Goal: Information Seeking & Learning: Learn about a topic

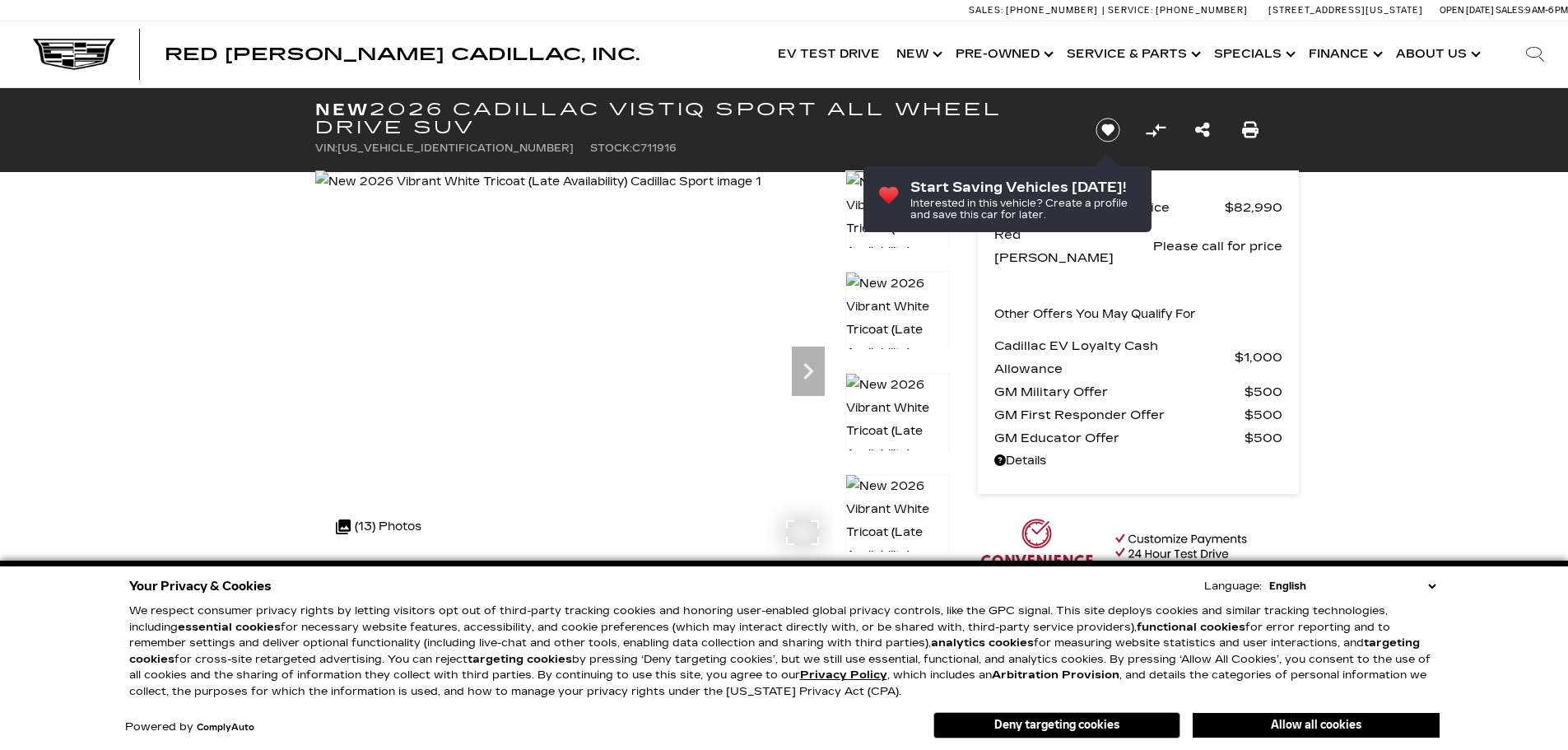
click at [634, 194] on img at bounding box center [538, 182] width 446 height 23
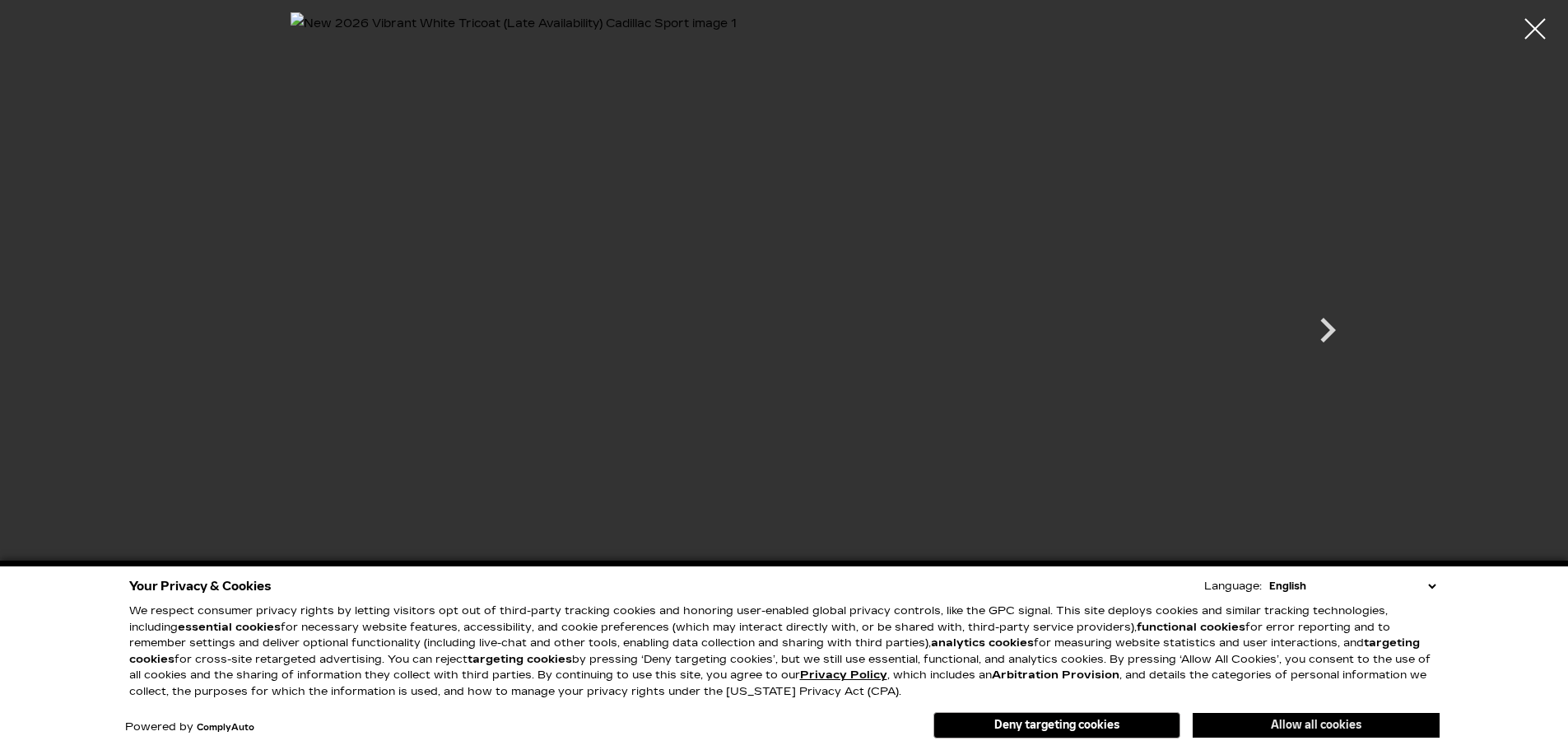
click at [1267, 728] on button "Allow all cookies" at bounding box center [1316, 725] width 247 height 24
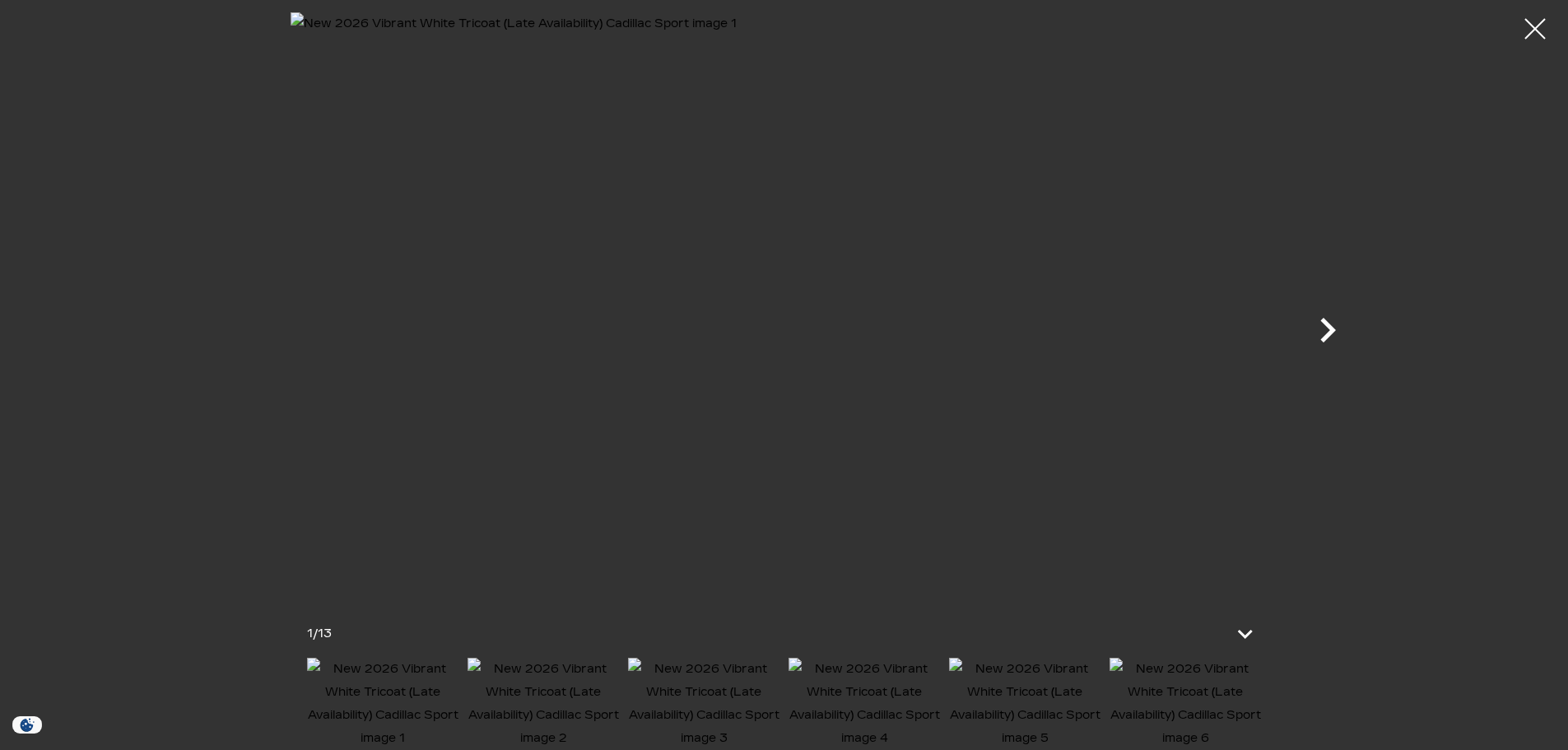
click at [1325, 338] on icon "Next" at bounding box center [1327, 330] width 16 height 24
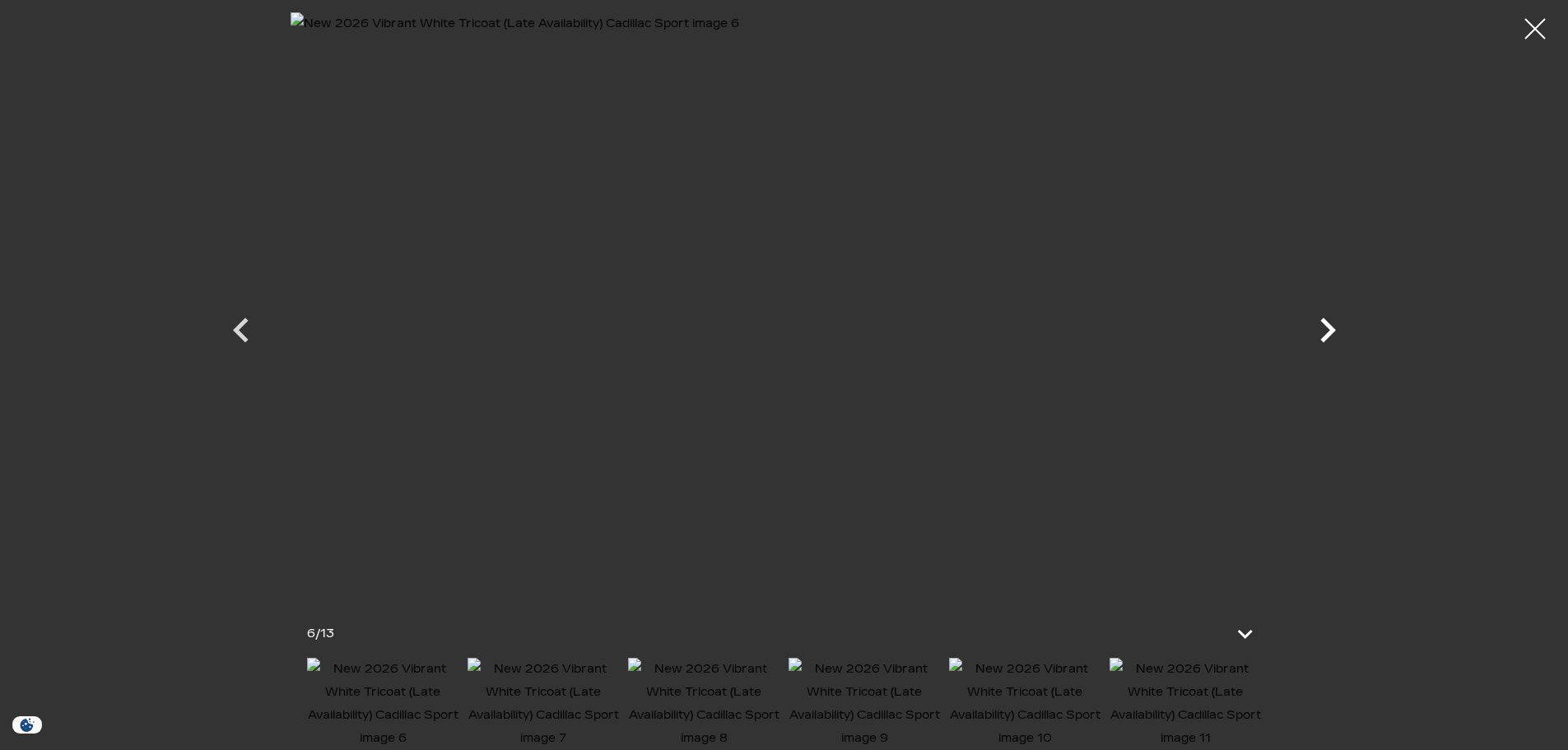
click at [1325, 338] on icon "Next" at bounding box center [1327, 330] width 16 height 24
click at [1326, 332] on icon "Next" at bounding box center [1327, 330] width 50 height 50
click at [1333, 329] on icon "Next" at bounding box center [1327, 330] width 16 height 24
click at [1341, 341] on icon "Next" at bounding box center [1327, 330] width 50 height 50
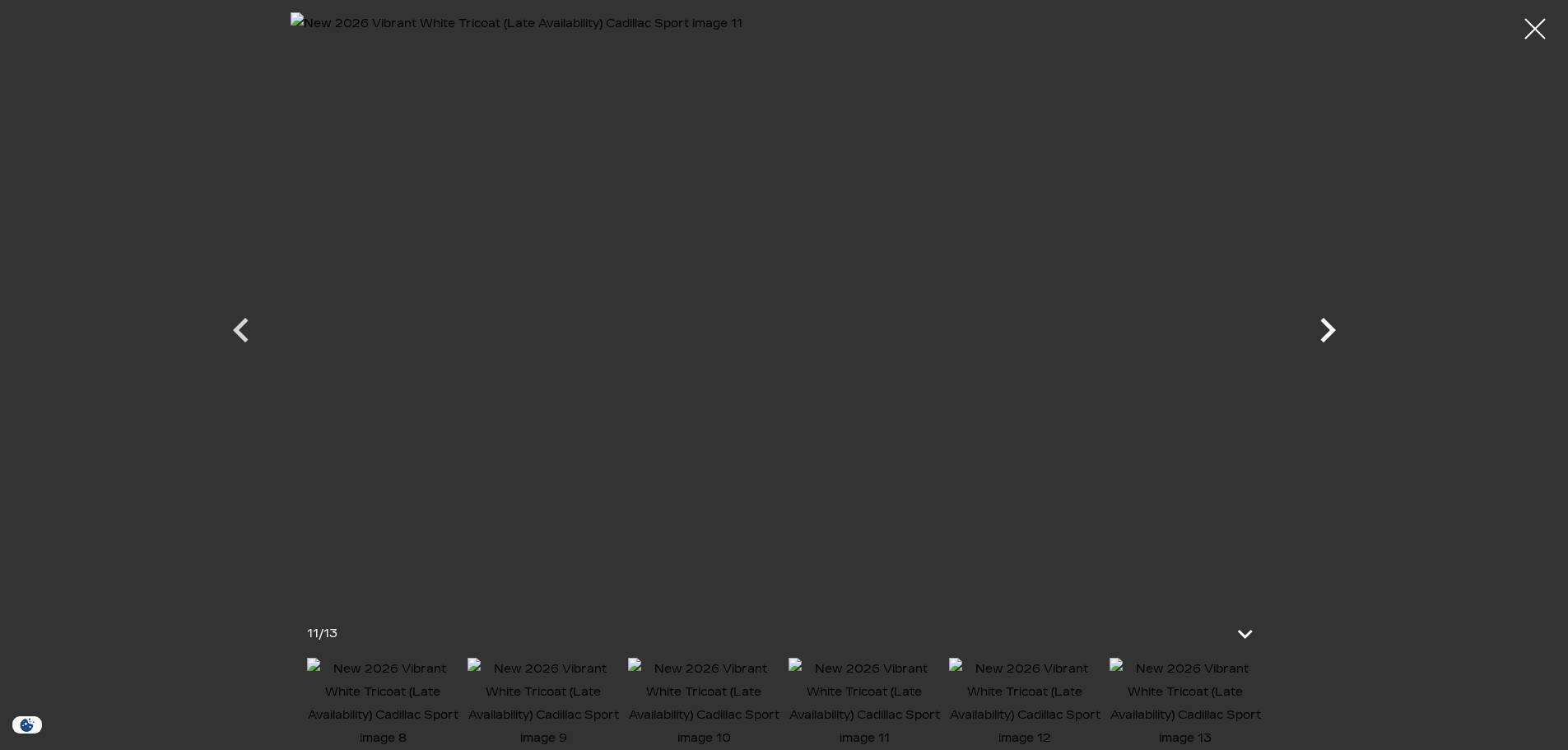
click at [1341, 341] on icon "Next" at bounding box center [1327, 330] width 50 height 50
click at [241, 337] on icon "Previous" at bounding box center [241, 330] width 16 height 24
click at [244, 321] on icon "Previous" at bounding box center [241, 330] width 16 height 24
click at [247, 331] on icon "Previous" at bounding box center [241, 330] width 50 height 50
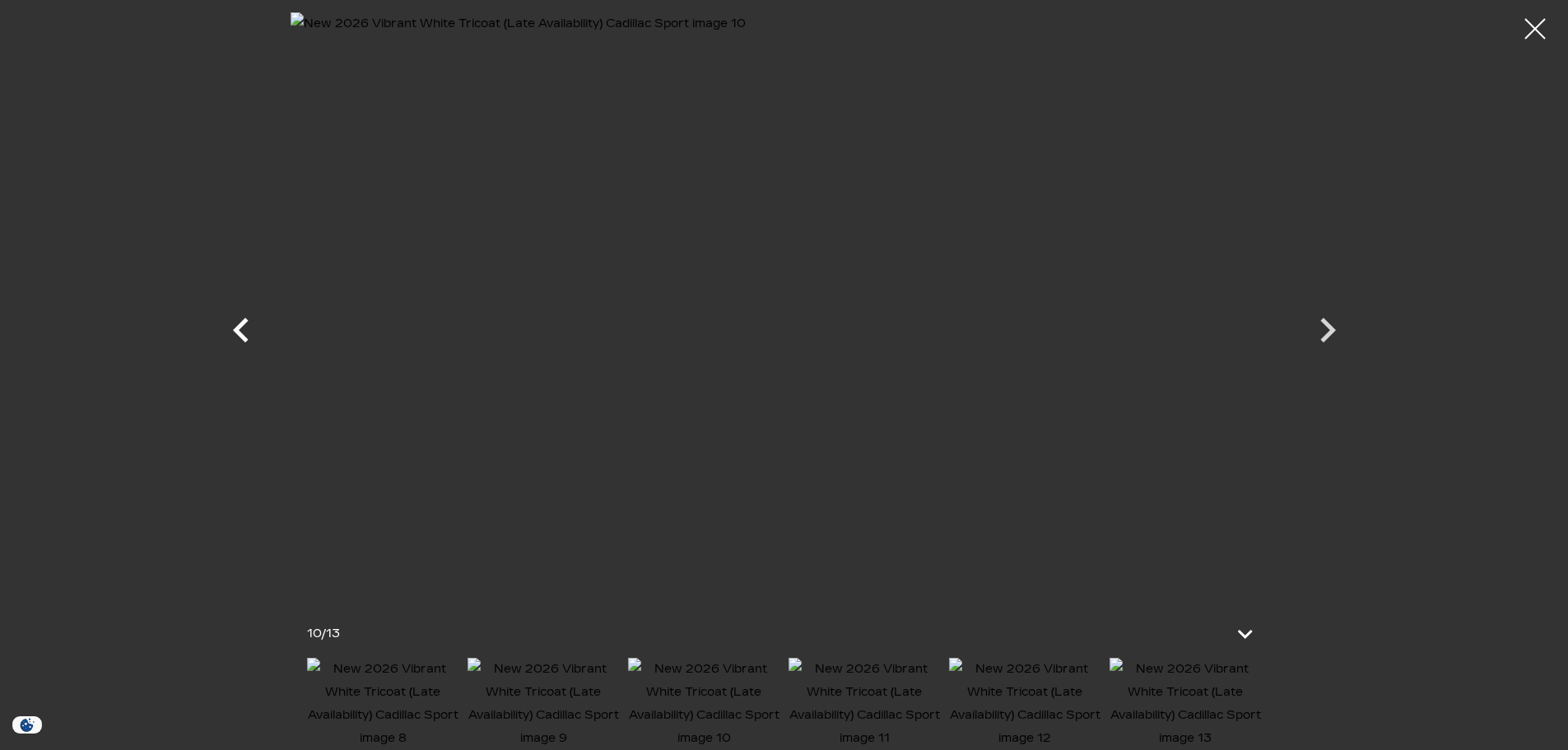
click at [247, 331] on icon "Previous" at bounding box center [241, 330] width 50 height 50
drag, startPoint x: 1538, startPoint y: 20, endPoint x: 1526, endPoint y: 22, distance: 12.2
click at [1538, 20] on div at bounding box center [1534, 29] width 41 height 41
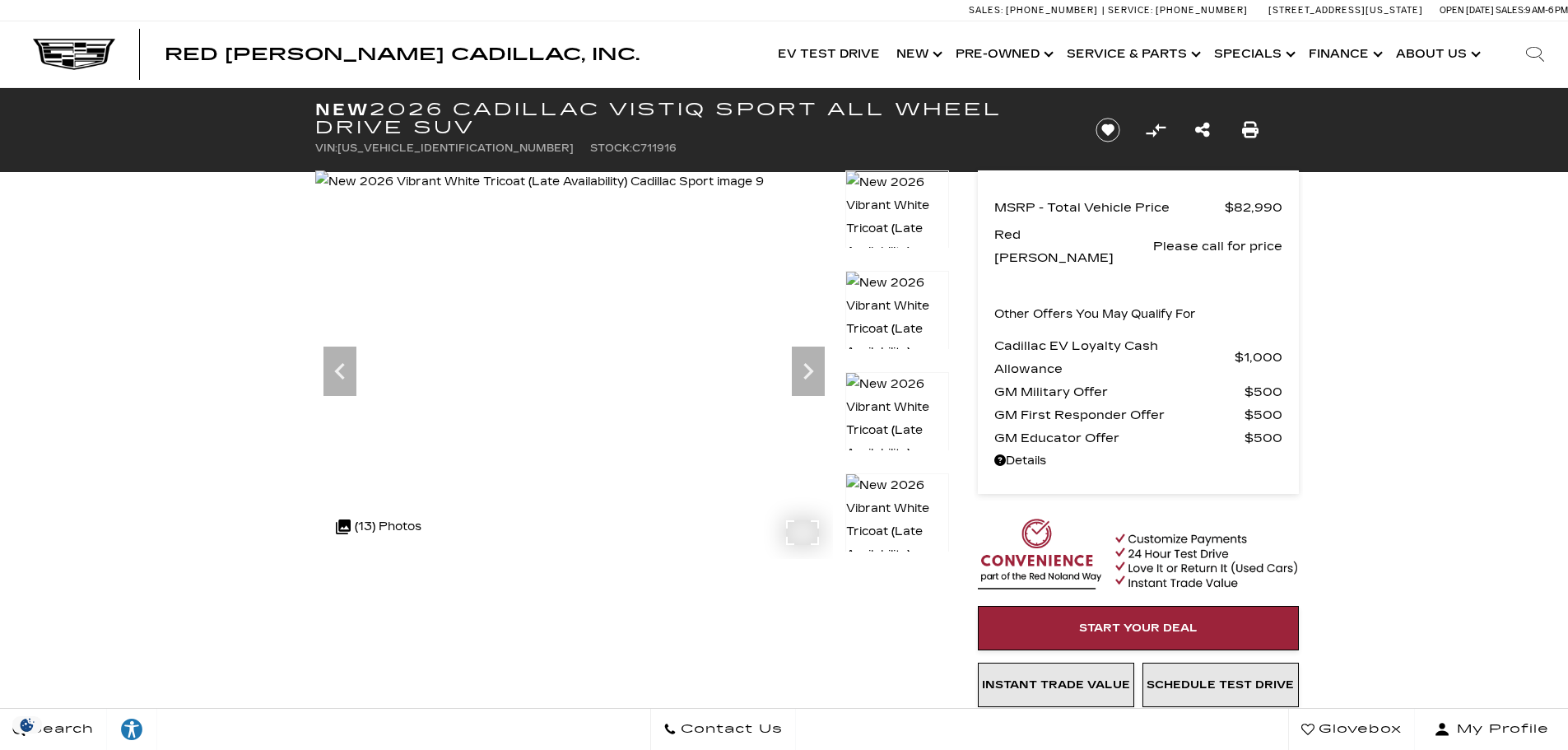
click at [671, 194] on img at bounding box center [539, 182] width 448 height 23
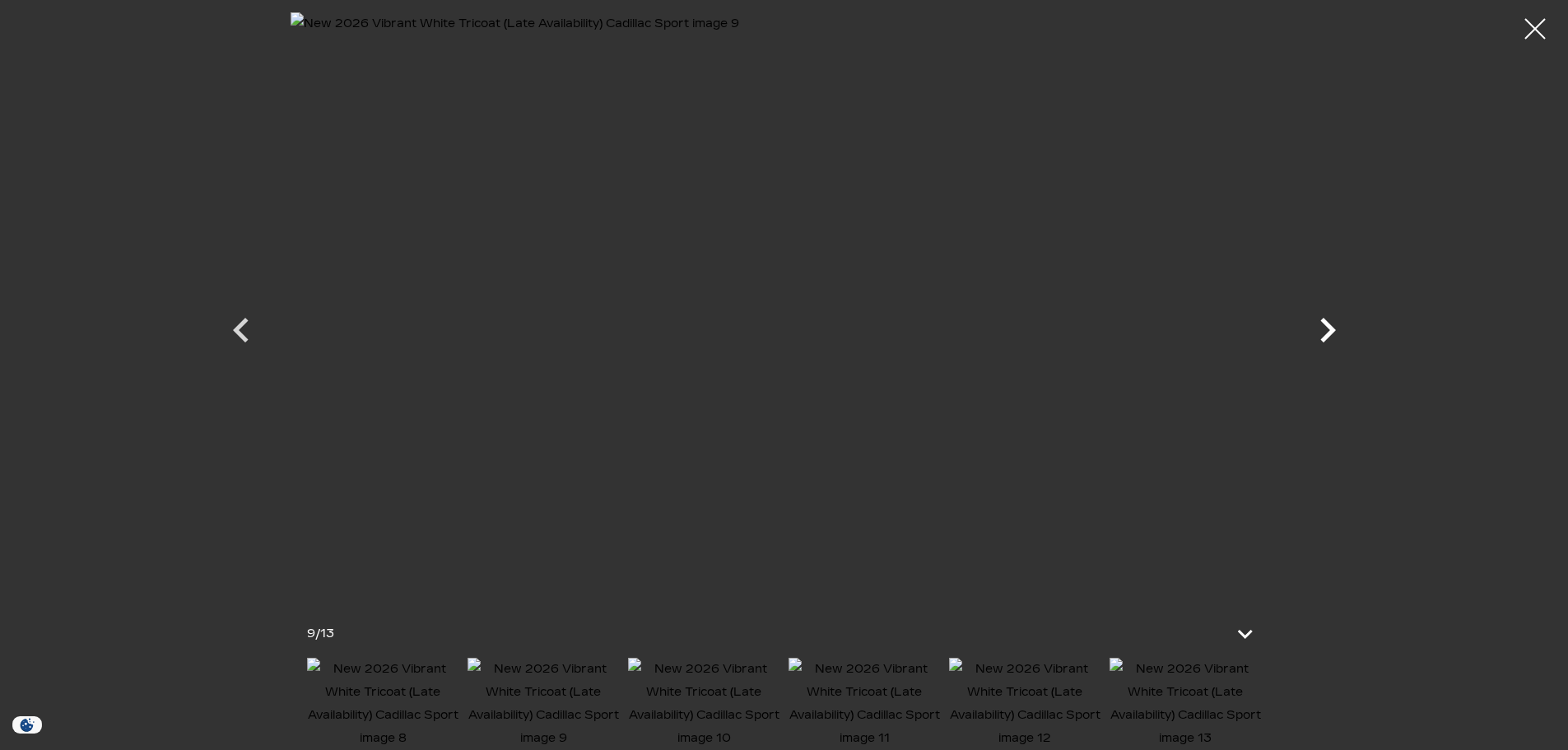
click at [1327, 343] on icon "Next" at bounding box center [1327, 330] width 50 height 50
click at [396, 711] on img at bounding box center [383, 705] width 152 height 93
click at [1536, 25] on div at bounding box center [1535, 29] width 44 height 44
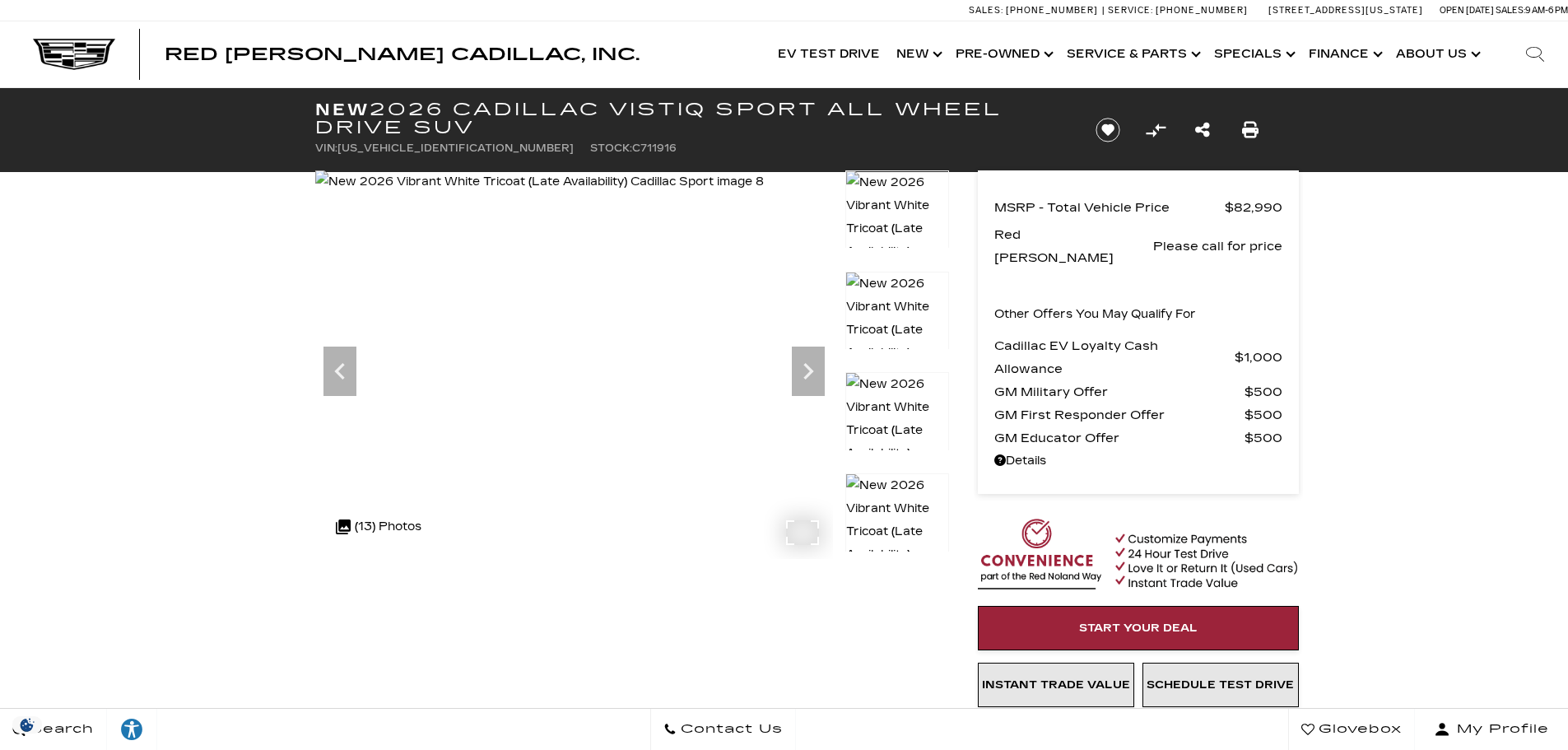
click at [694, 194] on img at bounding box center [539, 182] width 448 height 23
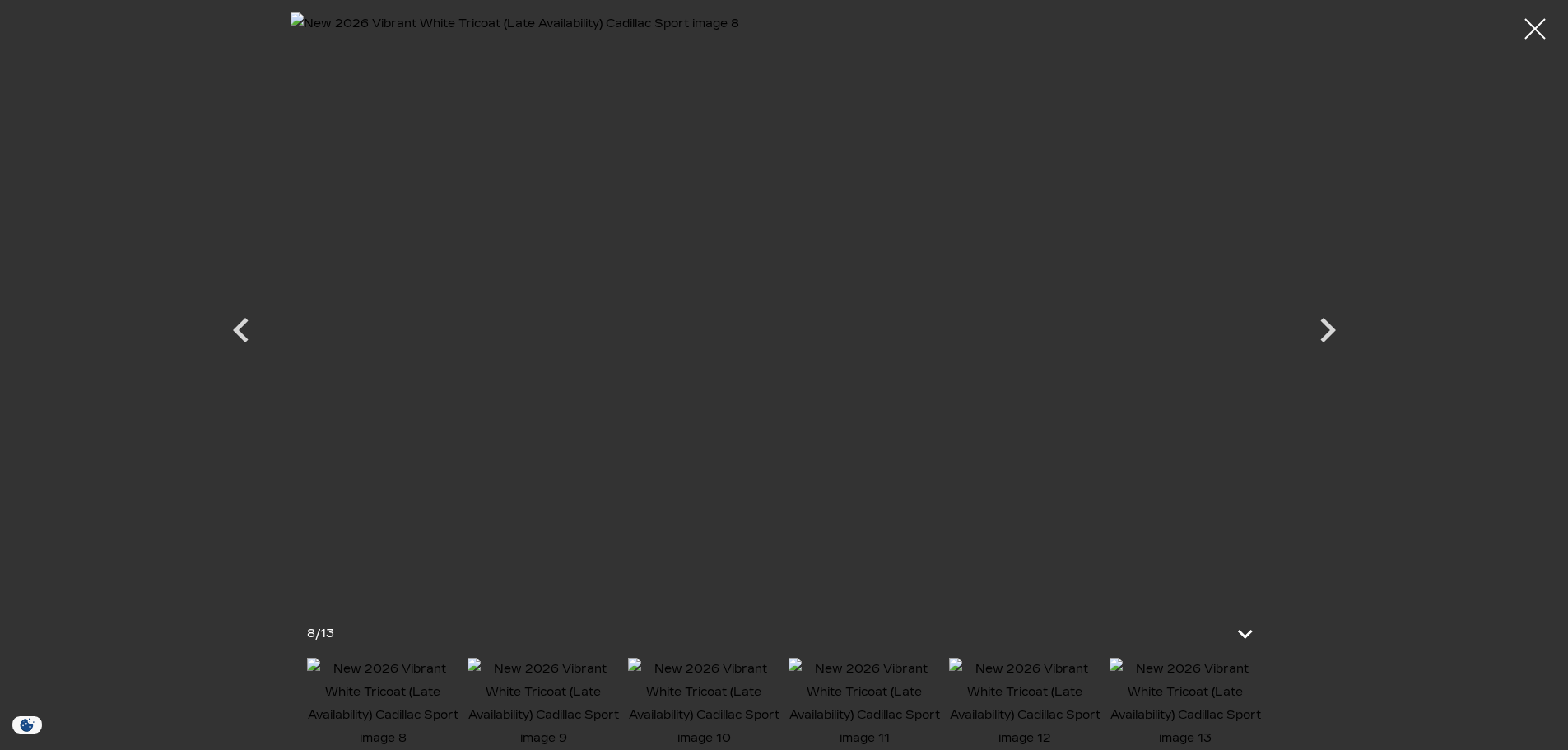
scroll to position [494, 0]
click at [1321, 334] on icon "Next" at bounding box center [1327, 330] width 50 height 50
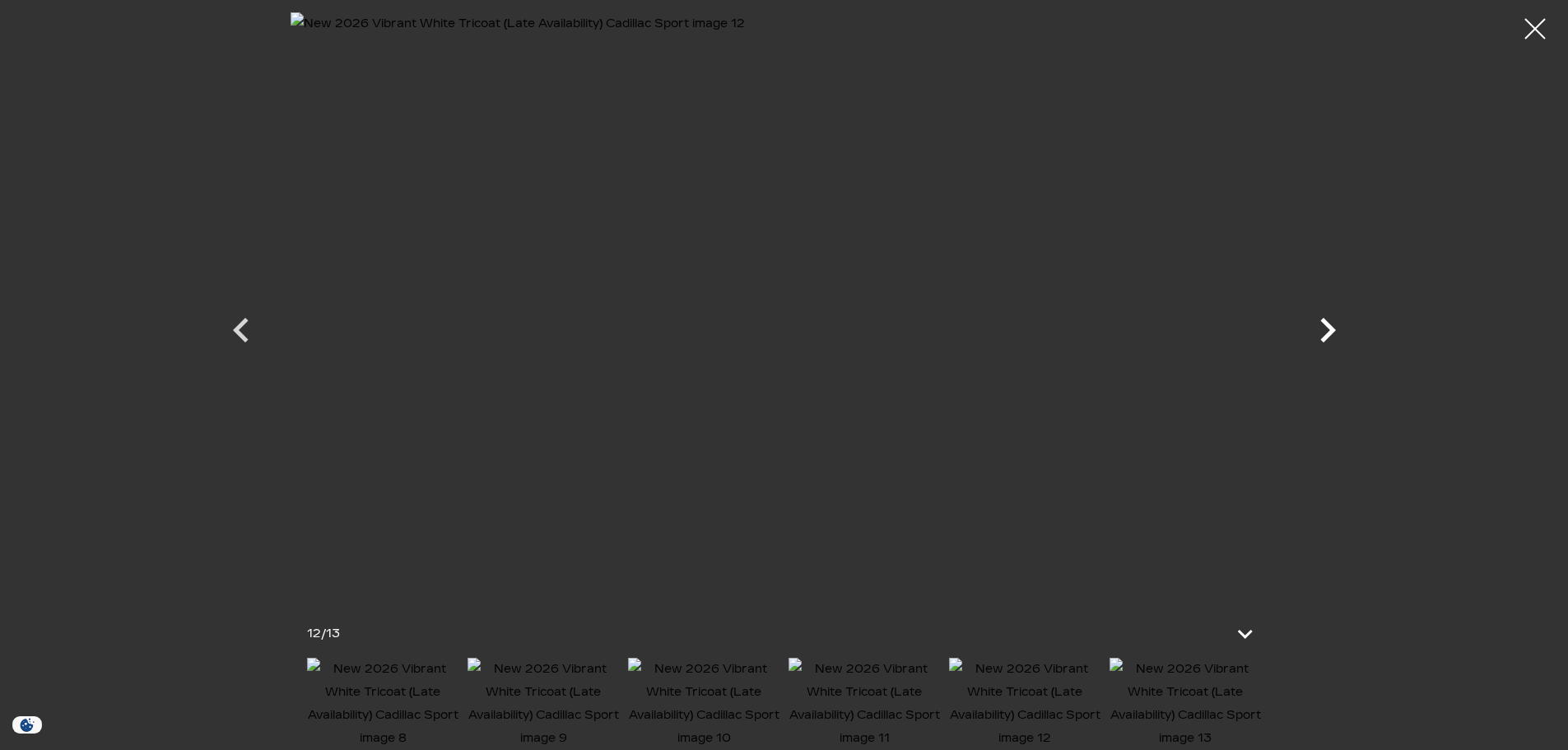
click at [1321, 334] on icon "Next" at bounding box center [1327, 330] width 50 height 50
click at [1321, 334] on div at bounding box center [785, 316] width 1152 height 606
click at [1535, 29] on div at bounding box center [1535, 29] width 44 height 44
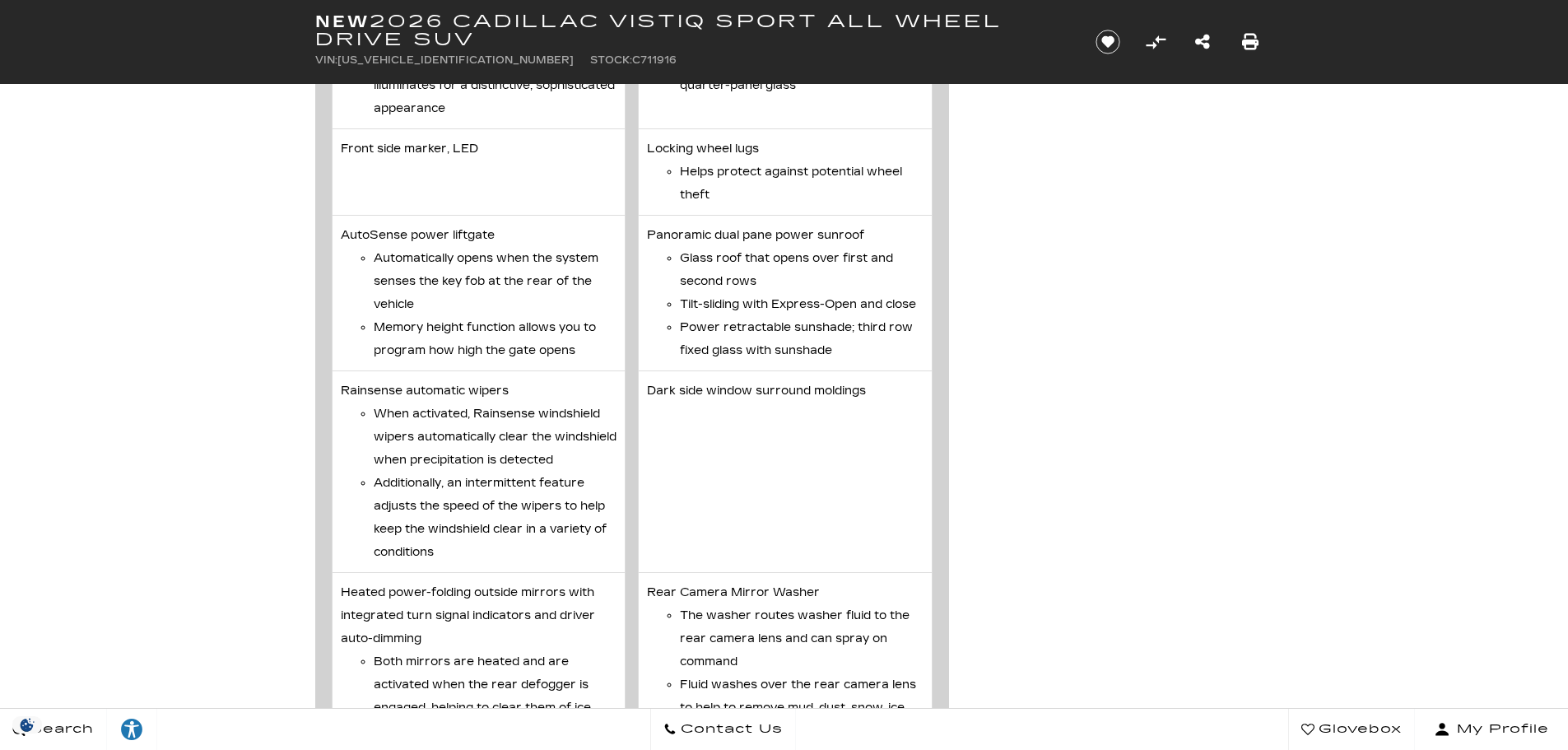
drag, startPoint x: 1185, startPoint y: 553, endPoint x: 1190, endPoint y: 449, distance: 104.1
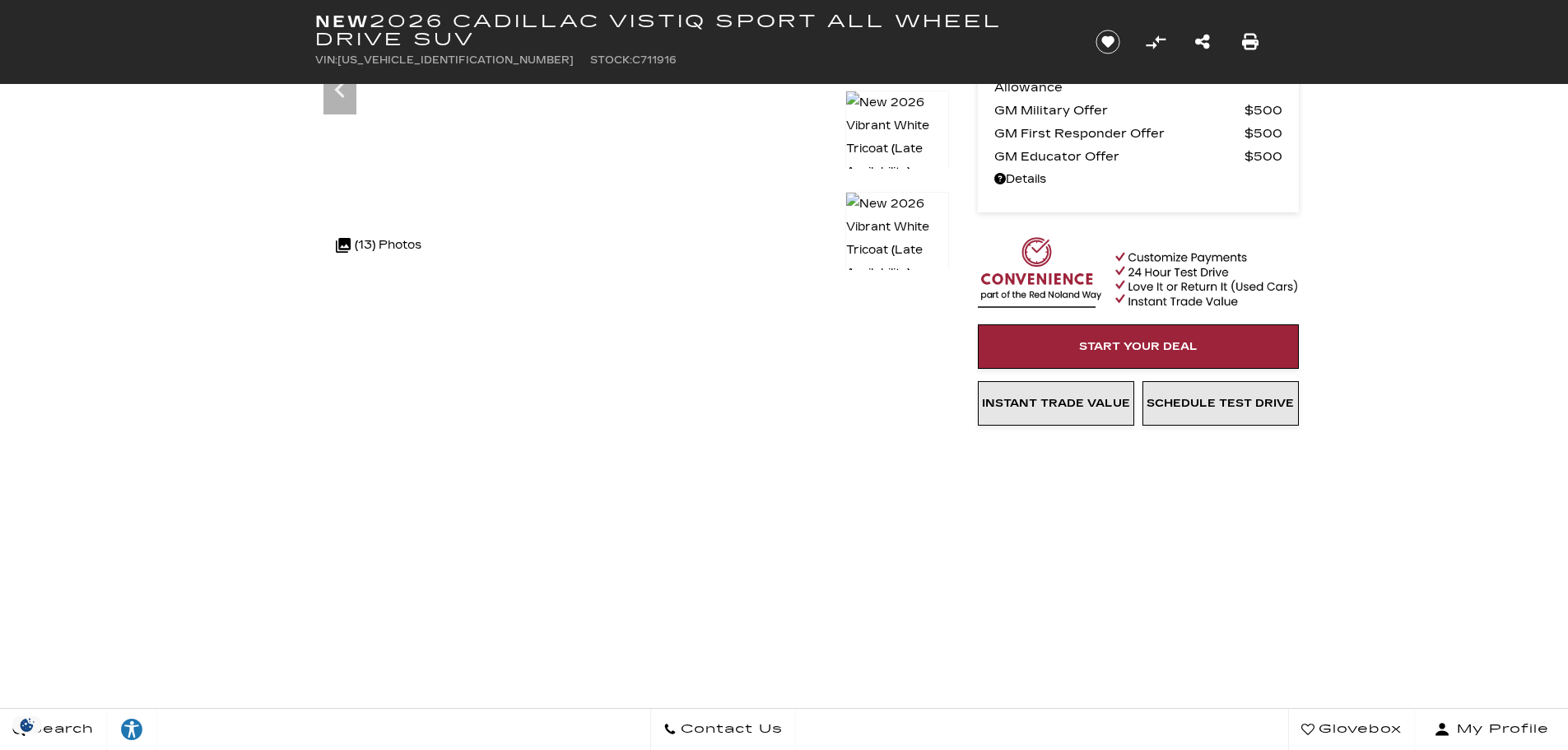
scroll to position [0, 0]
